Goal: Task Accomplishment & Management: Use online tool/utility

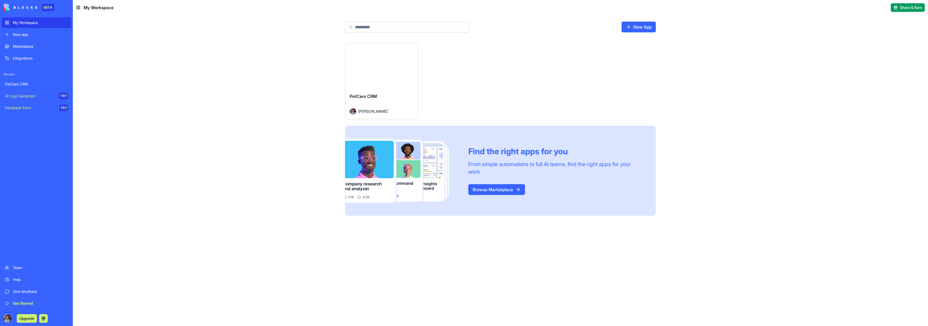
click at [379, 86] on div "Launch" at bounding box center [381, 65] width 72 height 45
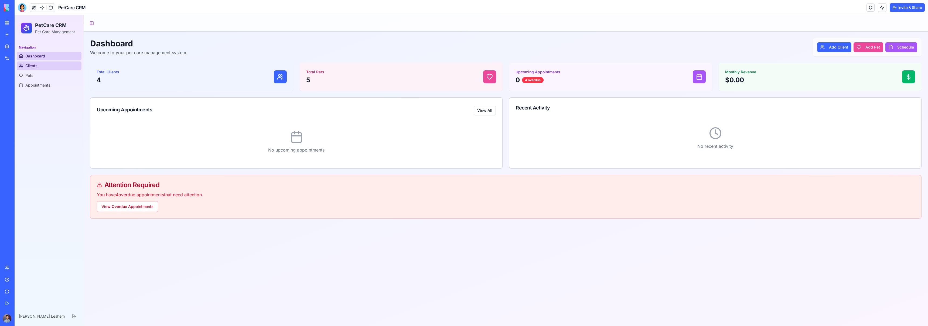
click at [52, 67] on link "Clients" at bounding box center [49, 65] width 65 height 9
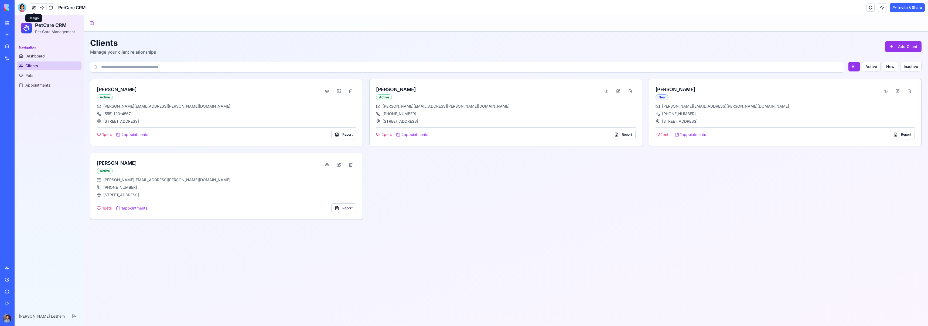
click at [34, 8] on button at bounding box center [34, 8] width 8 height 8
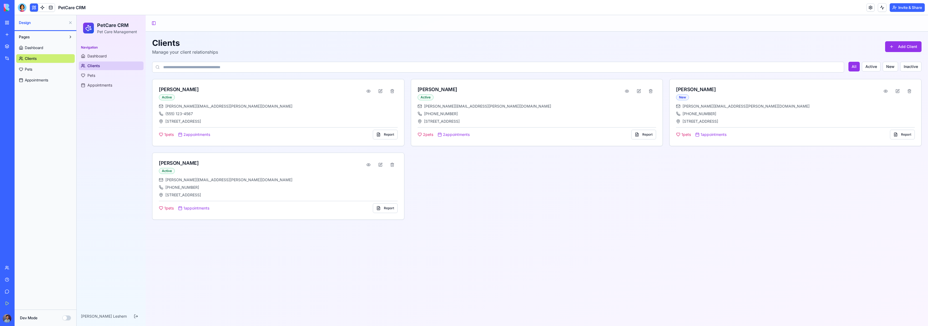
click at [42, 50] on link "Dashboard" at bounding box center [45, 47] width 59 height 9
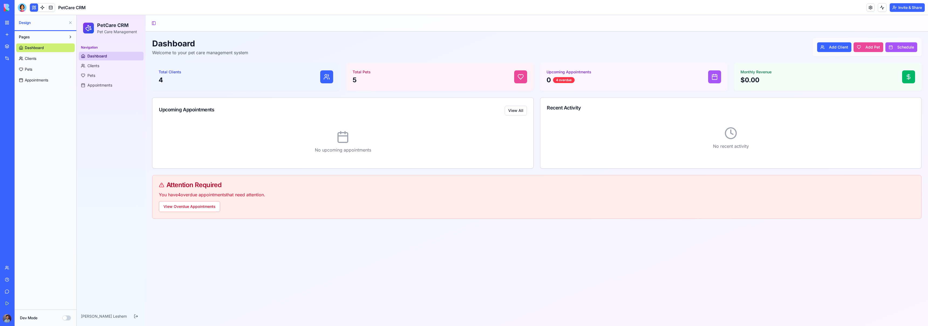
click at [42, 61] on link "Clients" at bounding box center [45, 58] width 59 height 9
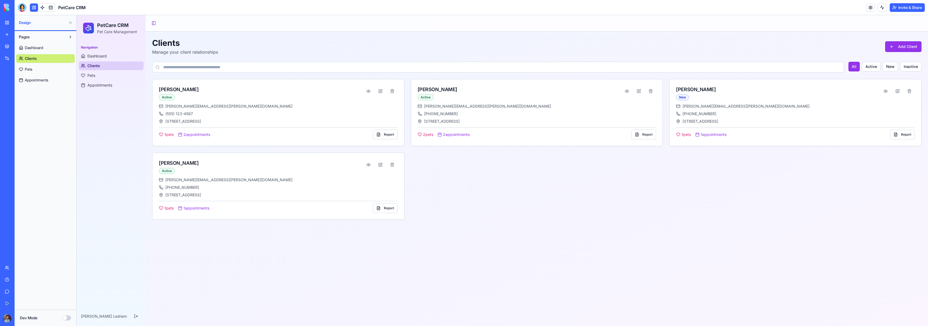
click at [40, 66] on link "Pets" at bounding box center [45, 69] width 59 height 9
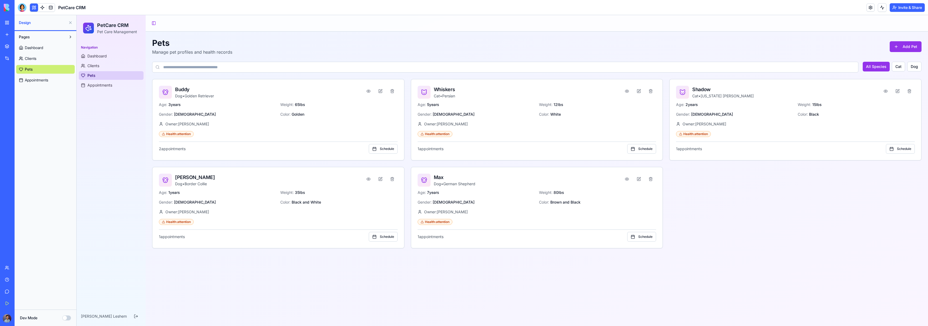
click at [38, 77] on span "Appointments" at bounding box center [36, 79] width 23 height 5
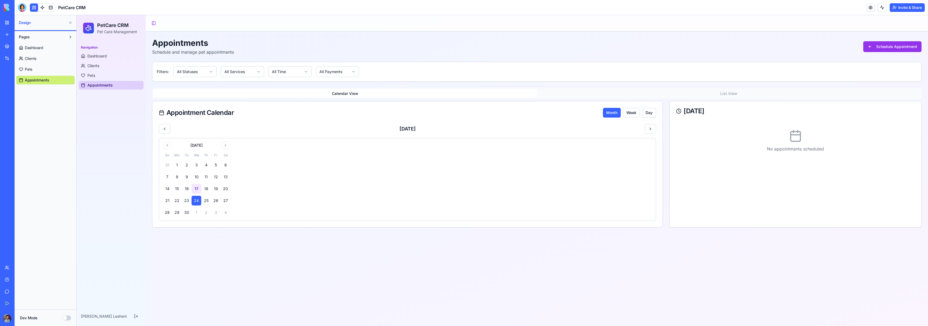
click at [37, 50] on span "Dashboard" at bounding box center [34, 47] width 18 height 5
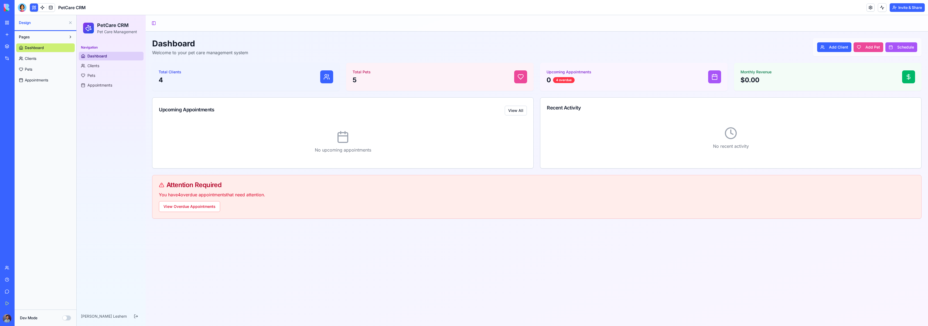
click at [41, 37] on button "Pages" at bounding box center [41, 37] width 50 height 9
click at [47, 37] on button "Pages" at bounding box center [41, 37] width 50 height 9
click at [40, 8] on link at bounding box center [42, 8] width 8 height 8
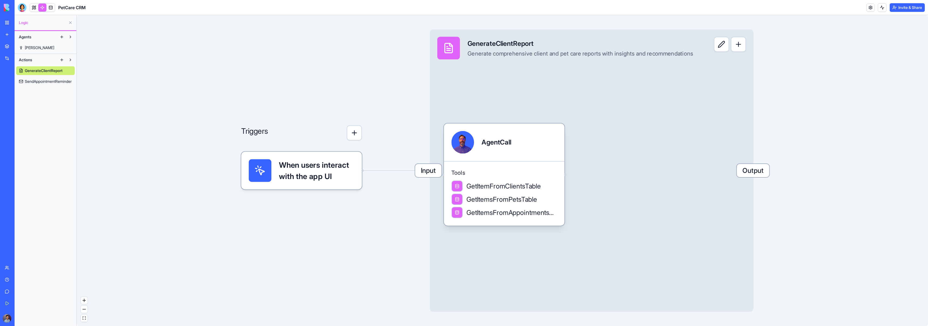
click at [35, 44] on link "[PERSON_NAME]" at bounding box center [45, 47] width 59 height 9
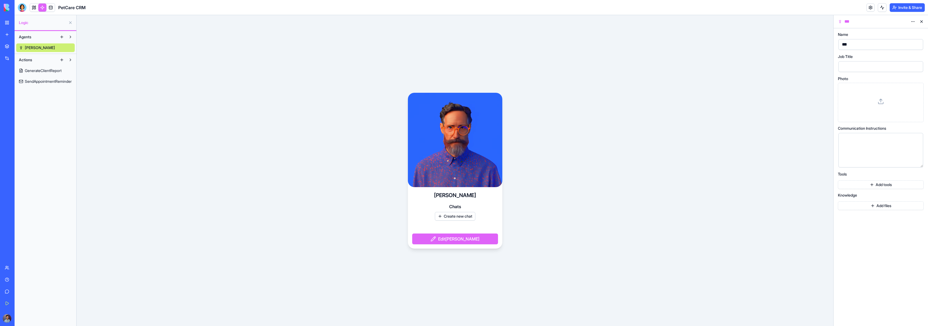
click at [450, 164] on video at bounding box center [455, 140] width 94 height 94
click at [50, 9] on link at bounding box center [51, 8] width 8 height 8
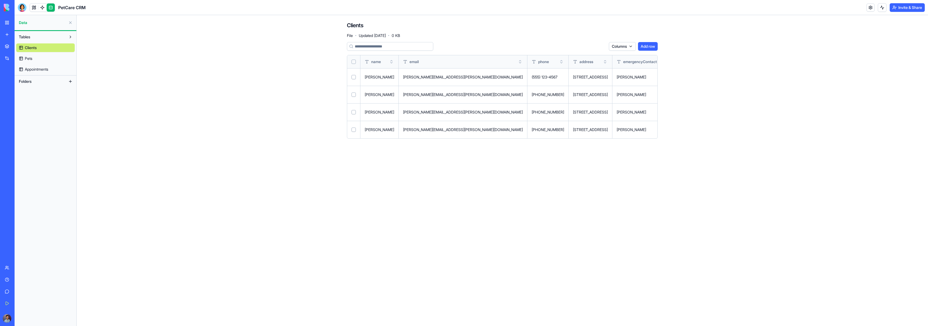
click at [36, 61] on link "Pets" at bounding box center [45, 58] width 59 height 9
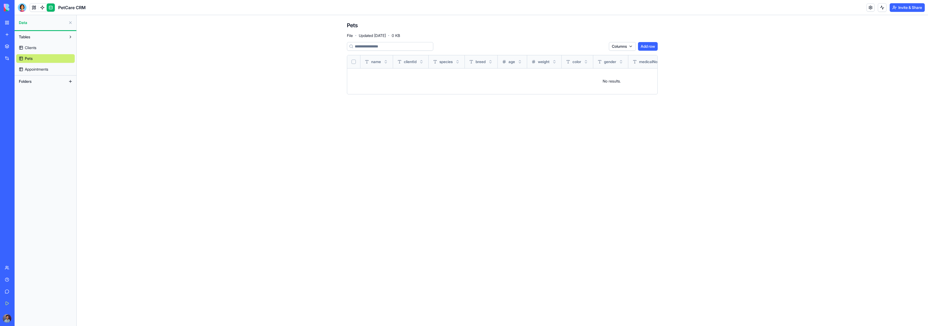
click at [40, 67] on span "Appointments" at bounding box center [36, 69] width 23 height 5
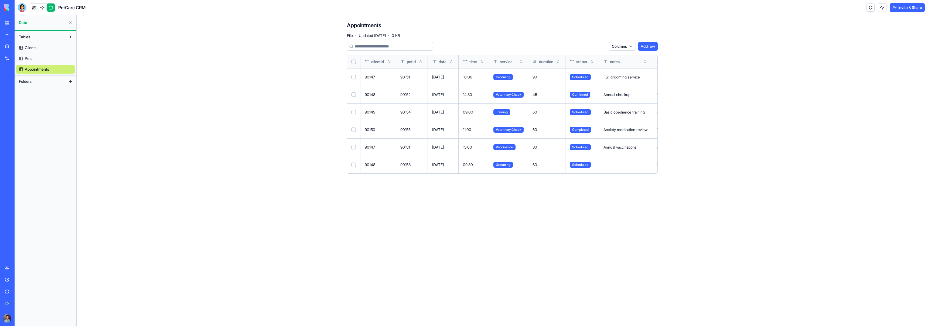
click at [34, 8] on link at bounding box center [34, 8] width 8 height 8
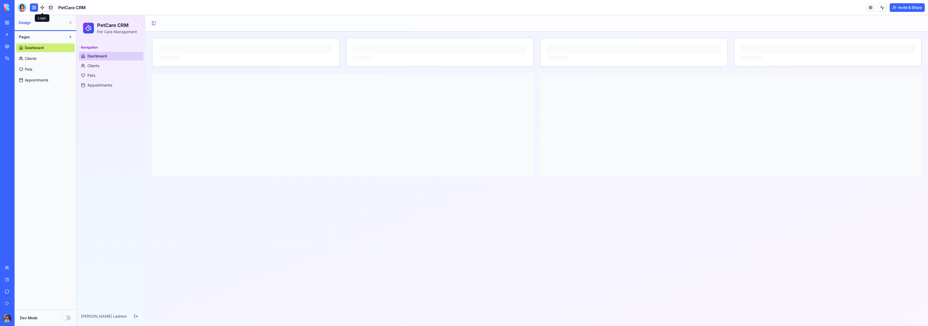
click at [43, 8] on link at bounding box center [42, 8] width 8 height 8
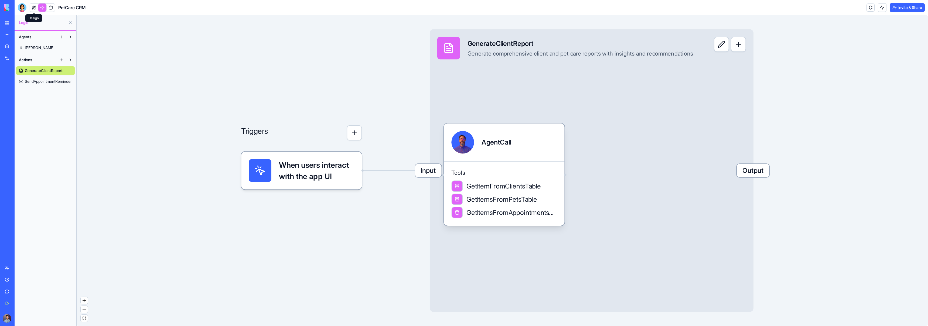
click at [34, 9] on link at bounding box center [34, 8] width 8 height 8
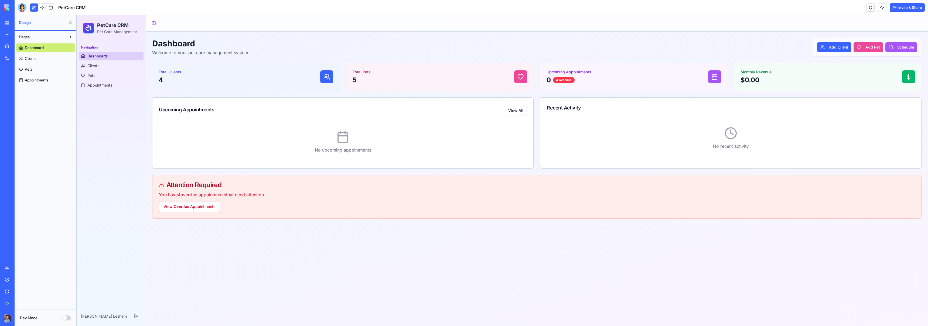
click at [42, 61] on link "Clients" at bounding box center [45, 58] width 59 height 9
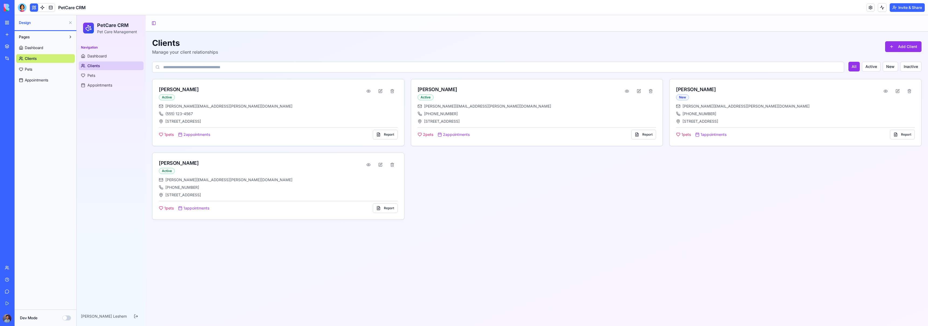
click at [870, 9] on link at bounding box center [870, 8] width 8 height 8
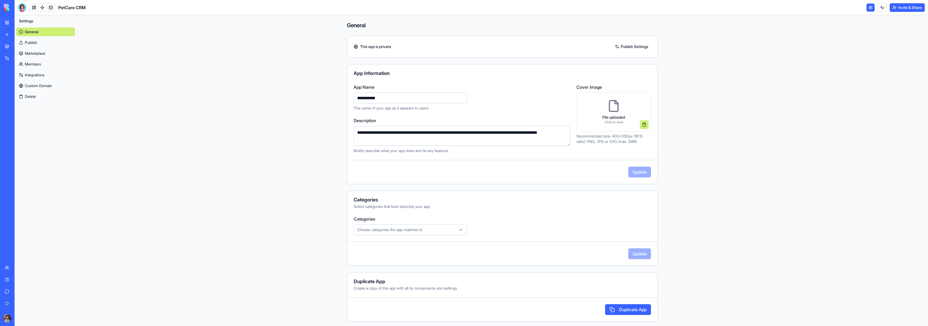
click at [38, 63] on link "Members" at bounding box center [45, 64] width 59 height 9
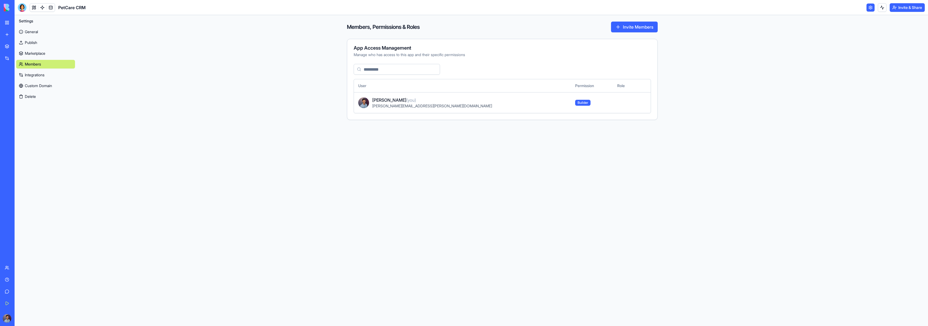
click at [46, 52] on link "Marketplace" at bounding box center [45, 53] width 59 height 9
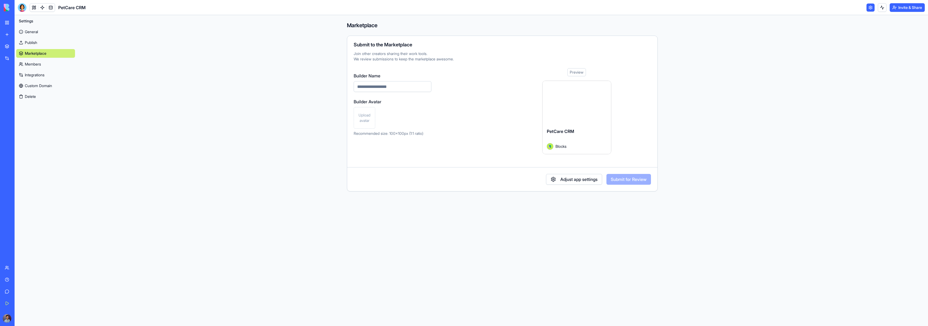
click at [40, 74] on link "Integrations" at bounding box center [45, 75] width 59 height 9
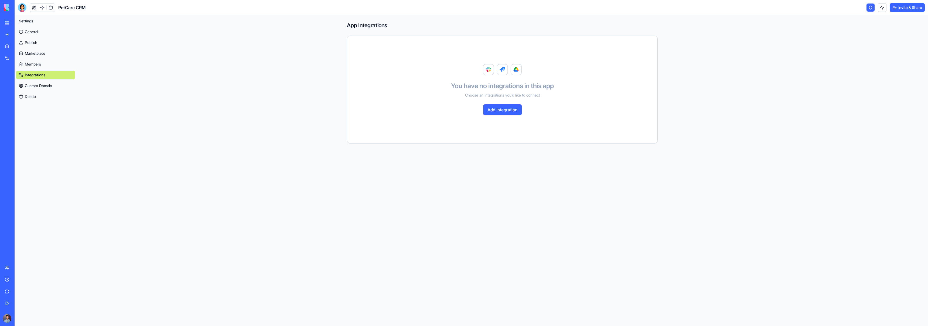
click at [510, 112] on button "Add Integration" at bounding box center [502, 109] width 39 height 11
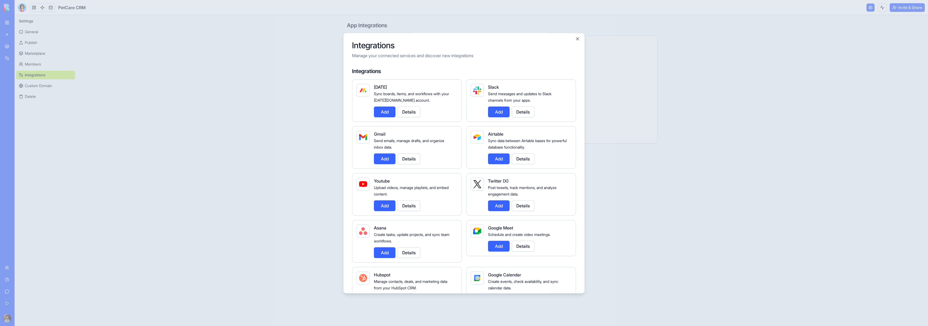
scroll to position [2, 0]
click at [385, 159] on button "Add" at bounding box center [385, 157] width 22 height 11
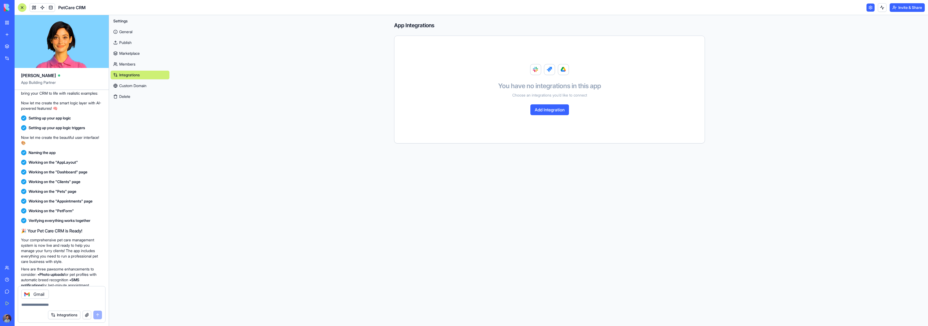
scroll to position [150, 0]
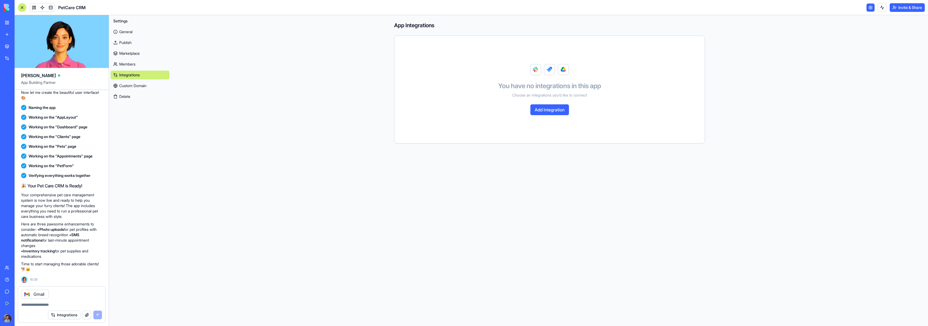
click at [70, 315] on button "Integrations" at bounding box center [64, 315] width 32 height 9
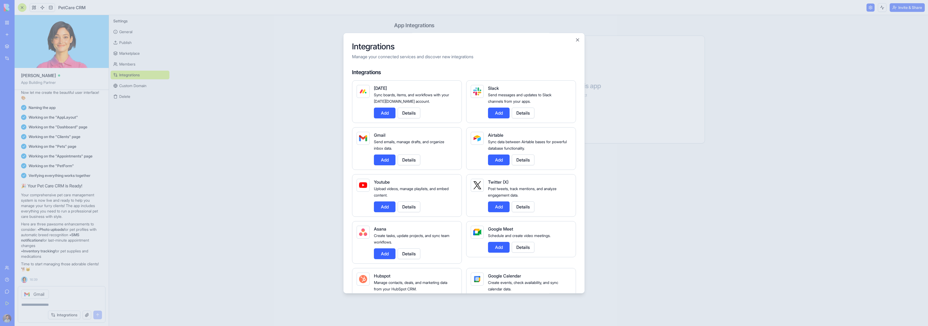
click at [87, 293] on div at bounding box center [464, 163] width 928 height 326
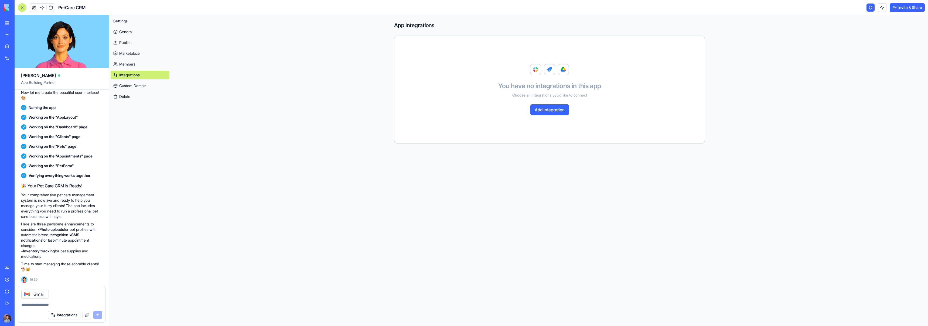
click at [86, 297] on div "Gmail" at bounding box center [61, 292] width 87 height 12
click at [86, 304] on textarea at bounding box center [61, 304] width 81 height 5
click at [97, 314] on div "Integrations" at bounding box center [75, 315] width 54 height 9
click at [65, 305] on textarea at bounding box center [61, 304] width 81 height 5
click at [97, 316] on div "Integrations" at bounding box center [75, 315] width 54 height 9
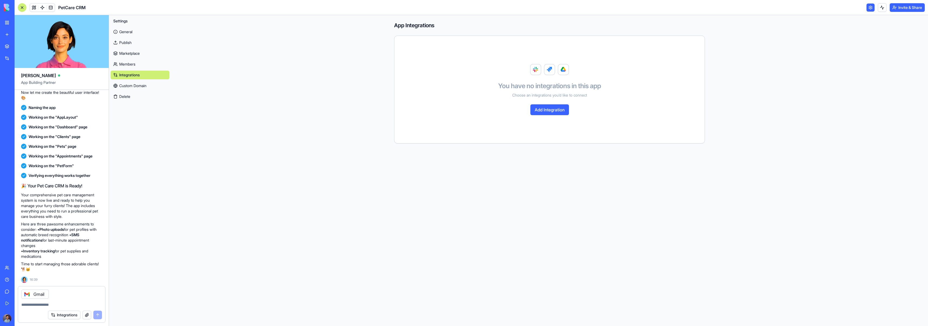
click at [39, 295] on div "Gmail" at bounding box center [35, 294] width 28 height 9
click at [76, 304] on div at bounding box center [61, 303] width 87 height 9
click at [79, 305] on textarea at bounding box center [61, 304] width 81 height 5
type textarea "*"
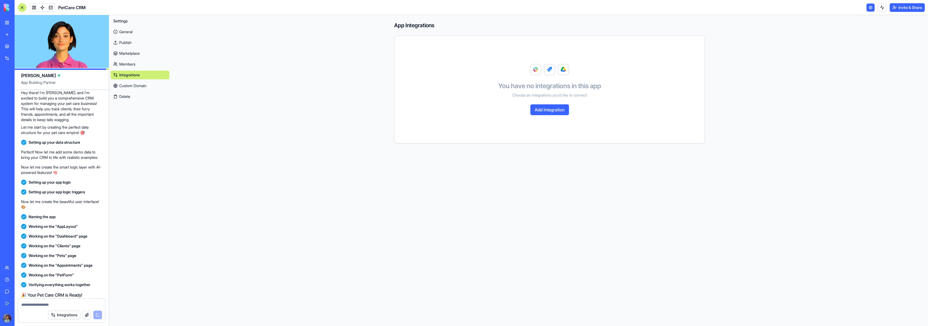
scroll to position [158, 0]
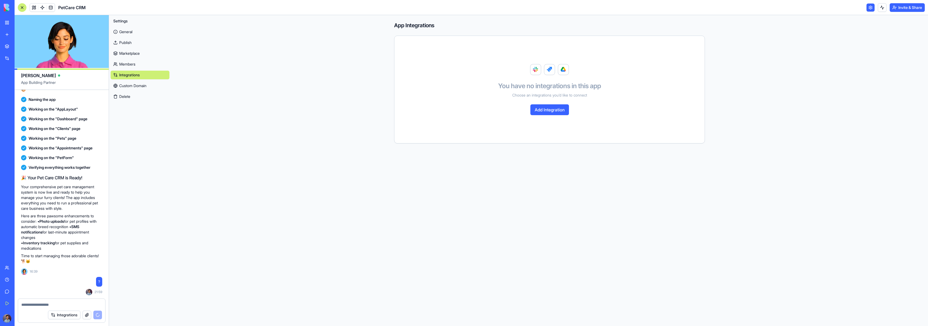
click at [58, 303] on textarea at bounding box center [61, 304] width 81 height 5
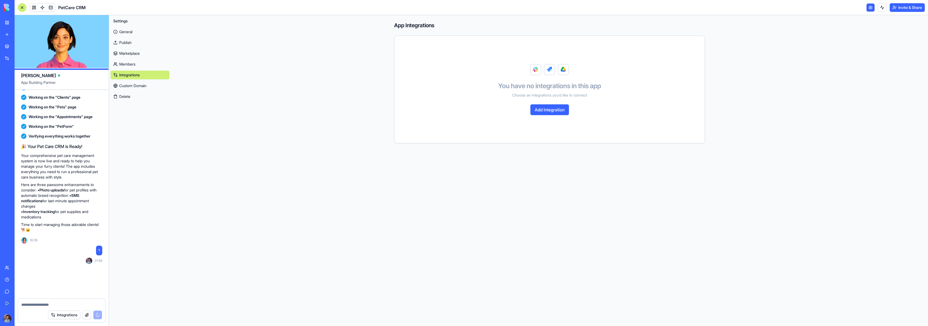
click at [74, 315] on button "Integrations" at bounding box center [64, 315] width 32 height 9
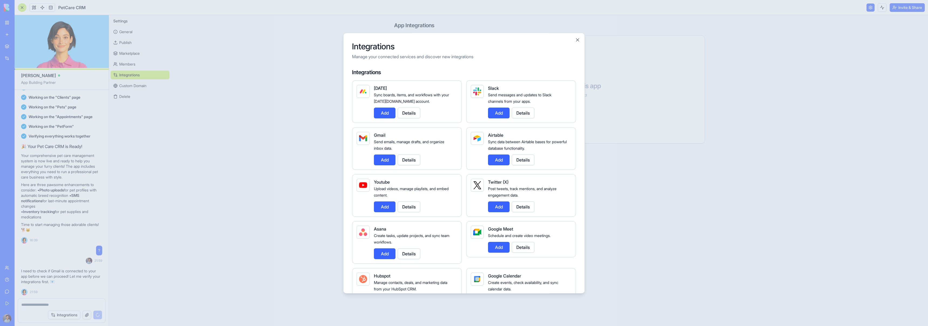
scroll to position [234, 0]
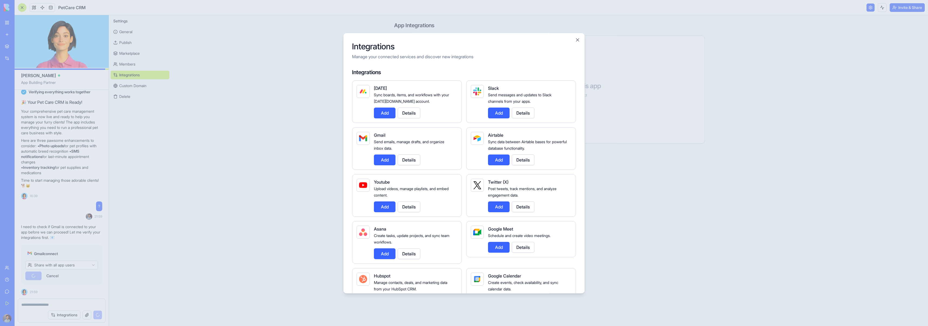
click at [28, 300] on div at bounding box center [464, 163] width 928 height 326
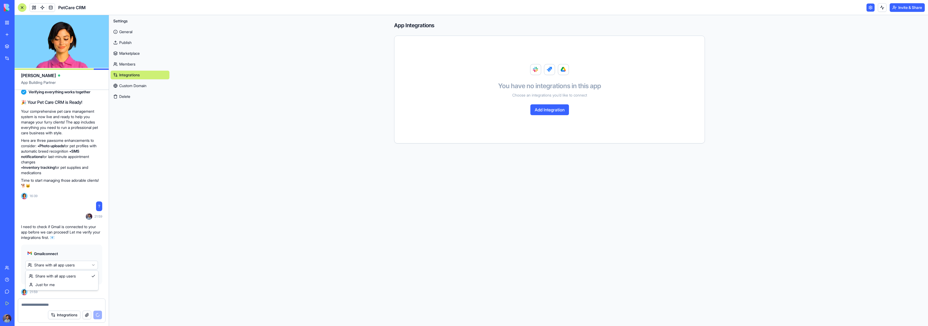
click at [57, 265] on html "BETA My Workspace New app Marketplace Integrations Recent PetCare CRM AI Logo G…" at bounding box center [464, 163] width 928 height 326
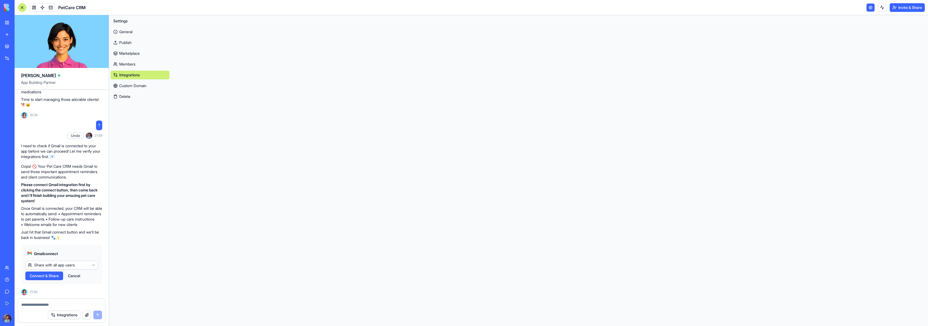
click at [76, 245] on html "BETA My Workspace New app Marketplace Integrations Recent PetCare CRM AI Logo G…" at bounding box center [464, 163] width 928 height 326
click at [521, 59] on div "You have no integrations in this app Choose an integrations you’d like to conne…" at bounding box center [549, 89] width 297 height 94
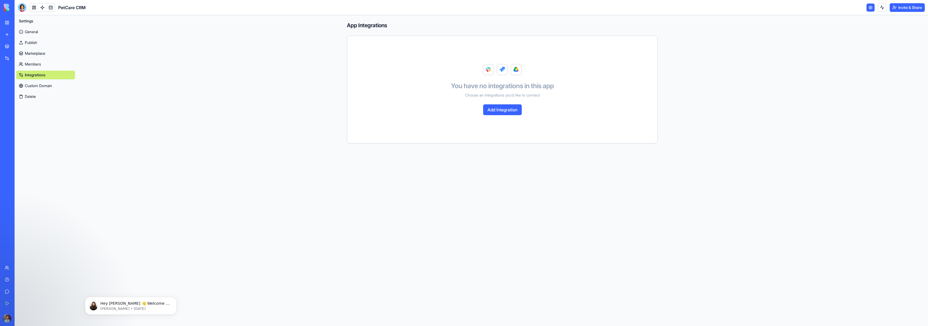
click at [500, 109] on button "Add Integration" at bounding box center [502, 109] width 39 height 11
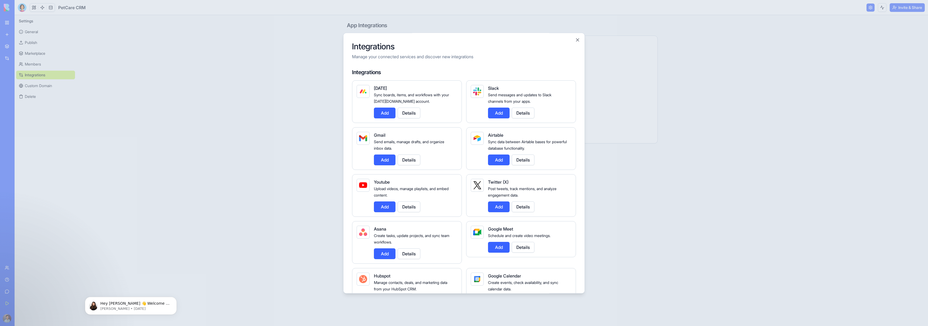
click at [382, 160] on button "Add" at bounding box center [385, 160] width 22 height 11
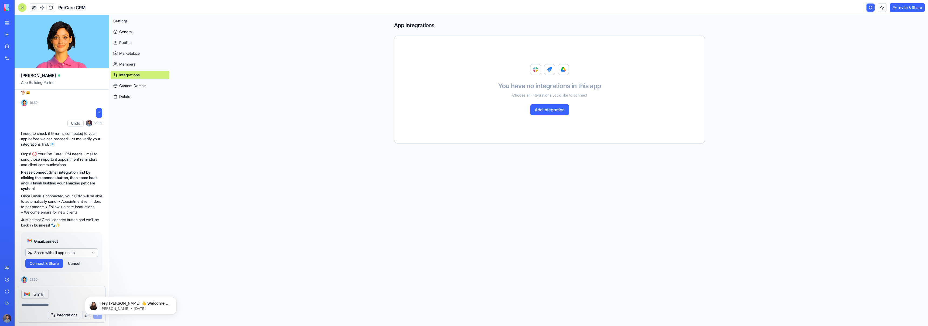
click at [20, 270] on div "Team" at bounding box center [16, 267] width 7 height 5
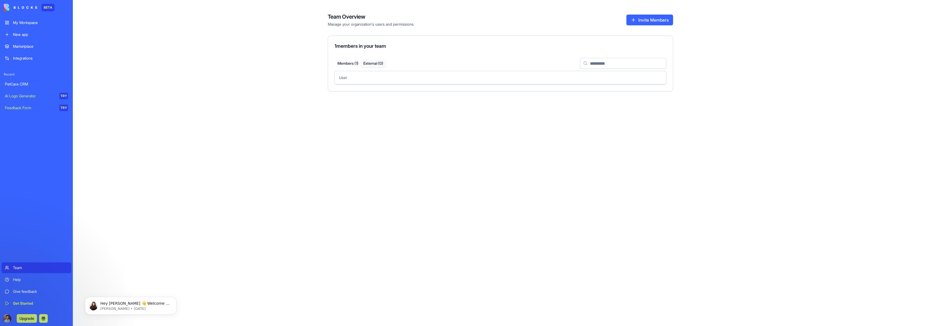
click at [377, 64] on button "External ( 0 )" at bounding box center [373, 64] width 25 height 8
click at [351, 65] on button "Members ( 1 )" at bounding box center [347, 64] width 25 height 8
click at [22, 20] on div "My Workspace" at bounding box center [40, 22] width 55 height 5
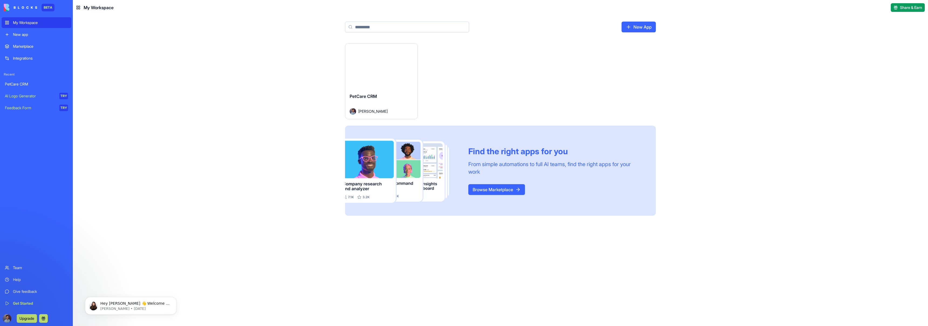
click at [370, 111] on span "[PERSON_NAME]" at bounding box center [372, 111] width 29 height 6
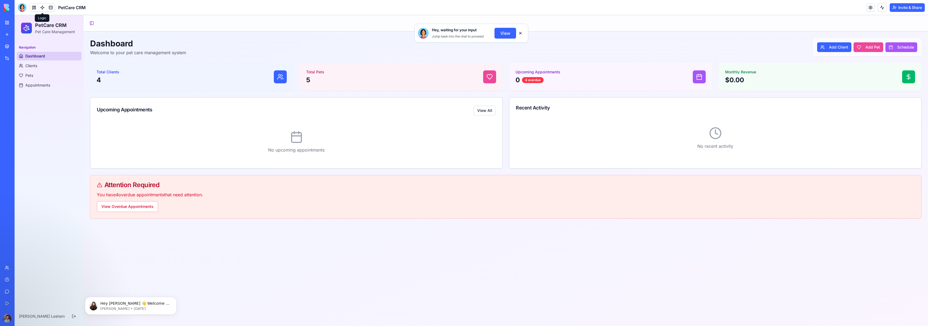
click at [44, 9] on link at bounding box center [42, 8] width 8 height 8
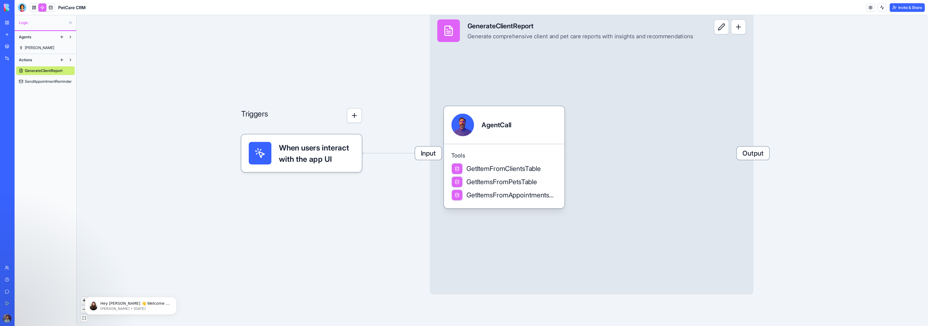
click at [84, 311] on div "Hey [PERSON_NAME] 👋 Welcome to Blocks 🙌 I'm here if you have any questions! [PE…" at bounding box center [130, 280] width 99 height 67
click at [81, 311] on div "Hey [PERSON_NAME] 👋 Welcome to Blocks 🙌 I'm here if you have any questions! [PE…" at bounding box center [130, 280] width 99 height 67
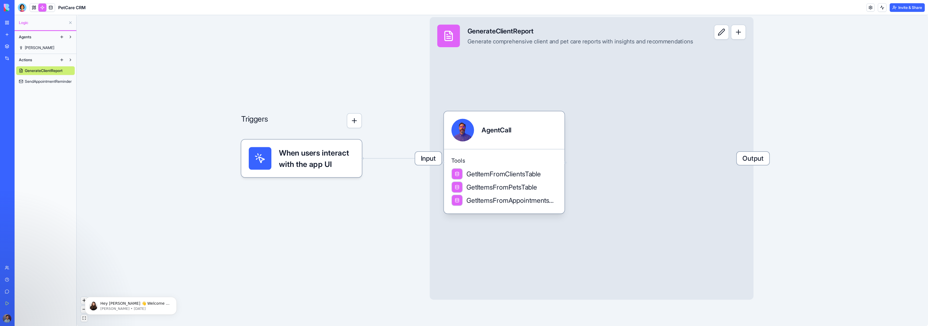
click at [40, 49] on link "[PERSON_NAME]" at bounding box center [45, 47] width 59 height 9
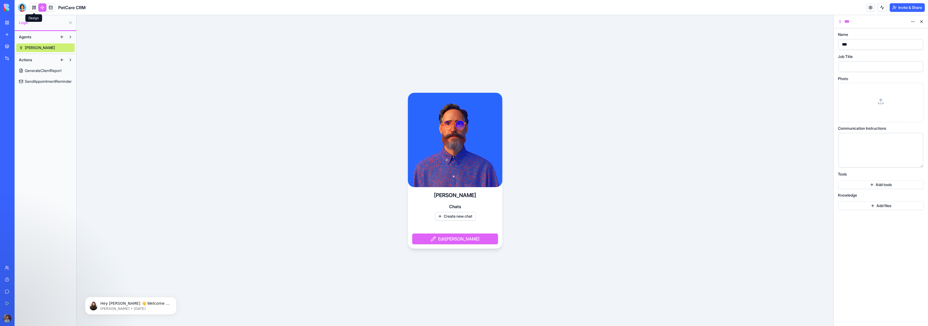
click at [30, 6] on link at bounding box center [34, 8] width 8 height 8
click at [20, 8] on div at bounding box center [22, 7] width 9 height 9
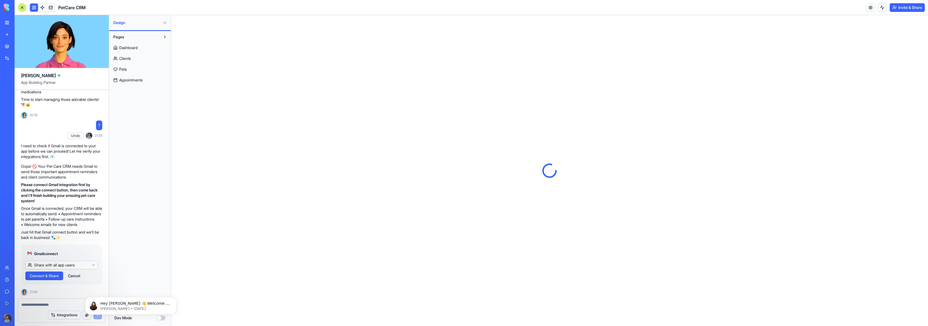
click at [52, 303] on textarea at bounding box center [61, 304] width 81 height 5
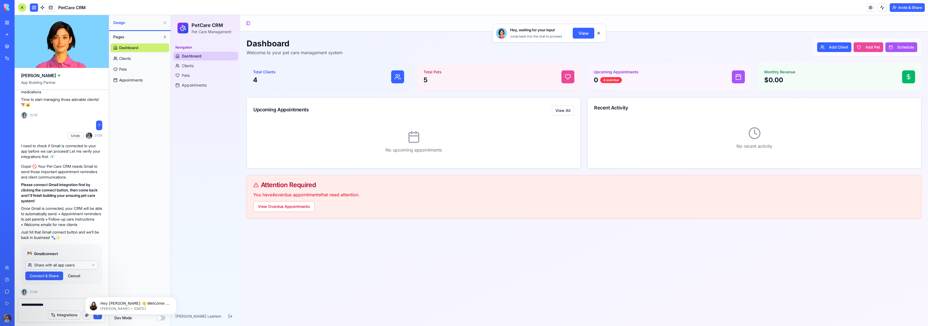
type textarea "**********"
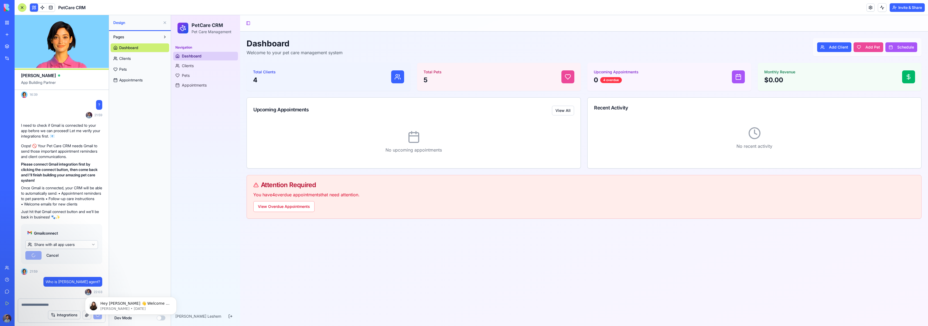
click at [141, 57] on link "Clients" at bounding box center [140, 58] width 59 height 9
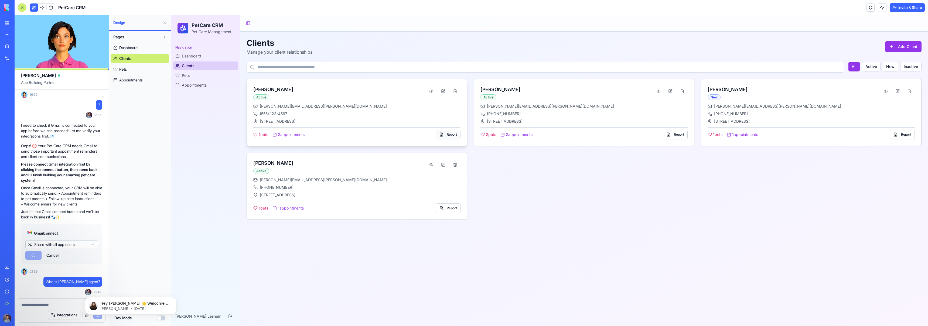
click at [446, 135] on button "Report" at bounding box center [448, 135] width 25 height 10
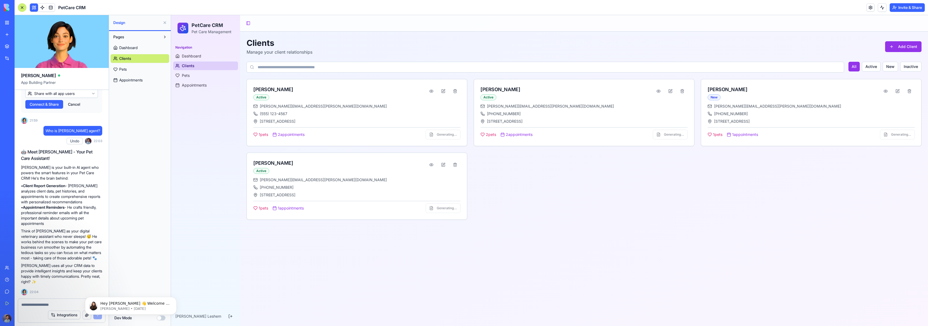
click at [49, 304] on textarea at bounding box center [61, 304] width 81 height 5
type textarea "**********"
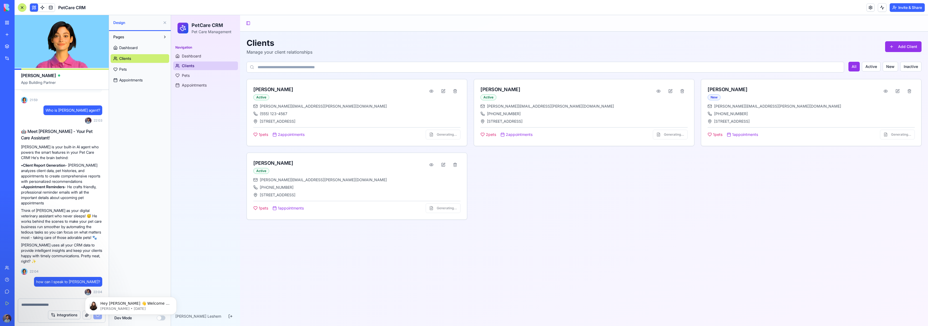
scroll to position [511, 0]
click at [190, 77] on link "Pets" at bounding box center [205, 75] width 65 height 9
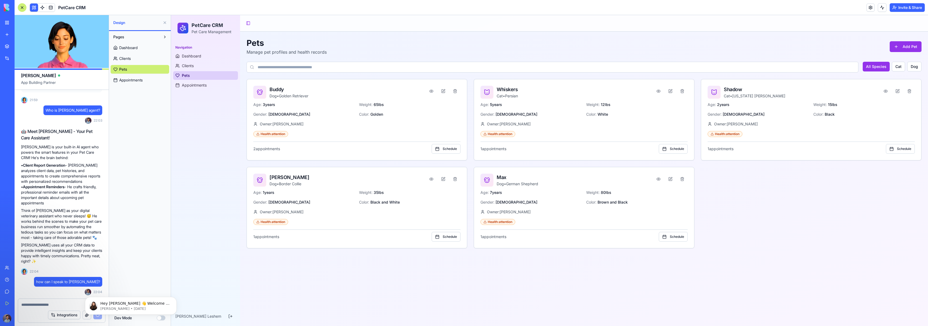
click at [136, 59] on link "Clients" at bounding box center [140, 58] width 59 height 9
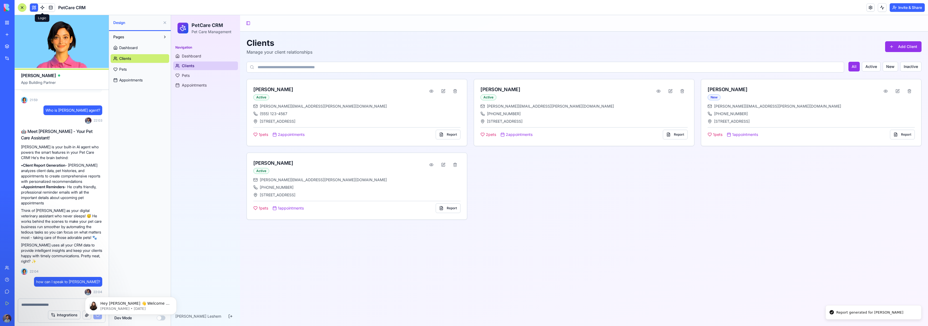
click at [43, 6] on link at bounding box center [42, 8] width 8 height 8
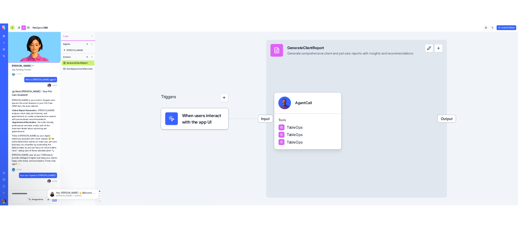
scroll to position [669, 0]
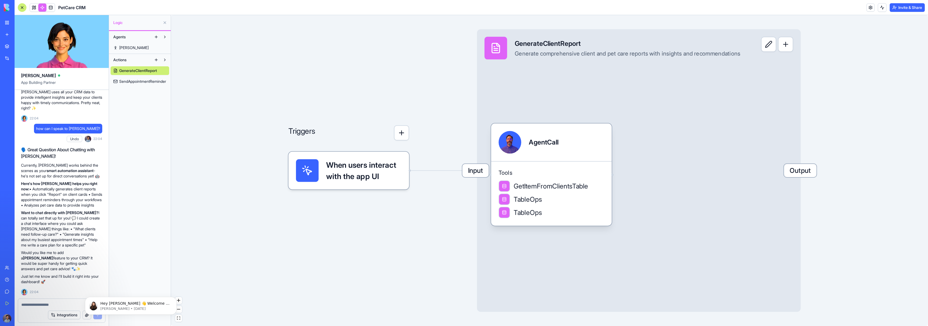
click at [139, 47] on link "[PERSON_NAME]" at bounding box center [140, 47] width 59 height 9
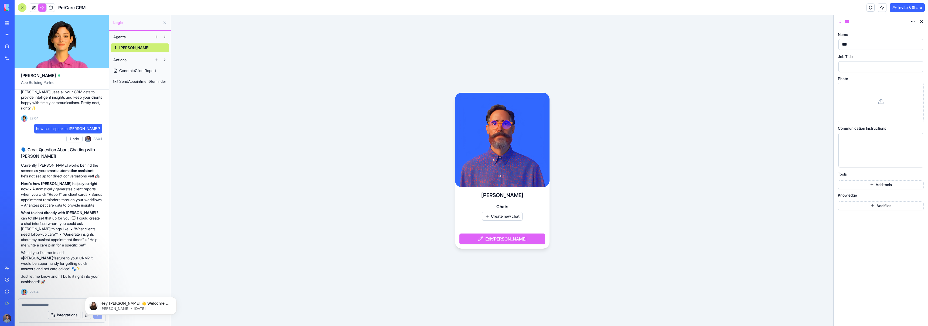
click at [57, 302] on textarea at bounding box center [61, 304] width 81 height 5
click at [60, 305] on textarea at bounding box center [61, 304] width 81 height 5
type textarea "**********"
type textarea "*****"
type textarea "**********"
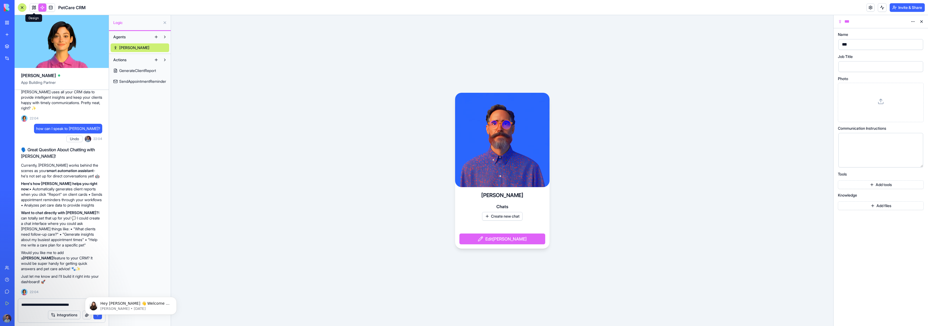
click at [34, 6] on link at bounding box center [34, 8] width 8 height 8
click at [46, 9] on link at bounding box center [42, 8] width 8 height 8
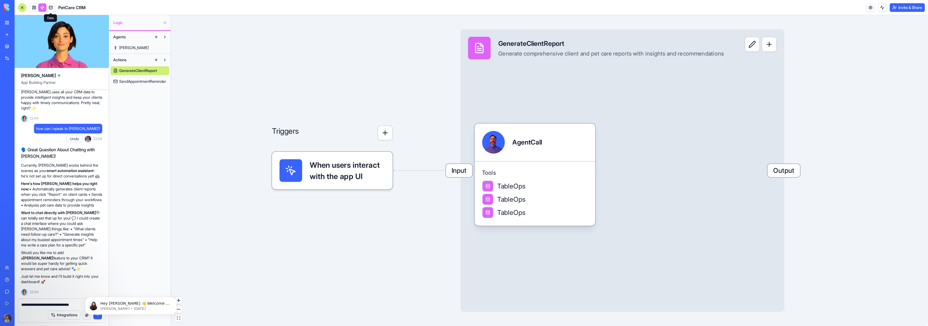
click at [49, 8] on link at bounding box center [51, 8] width 8 height 8
